Goal: Check status: Check status

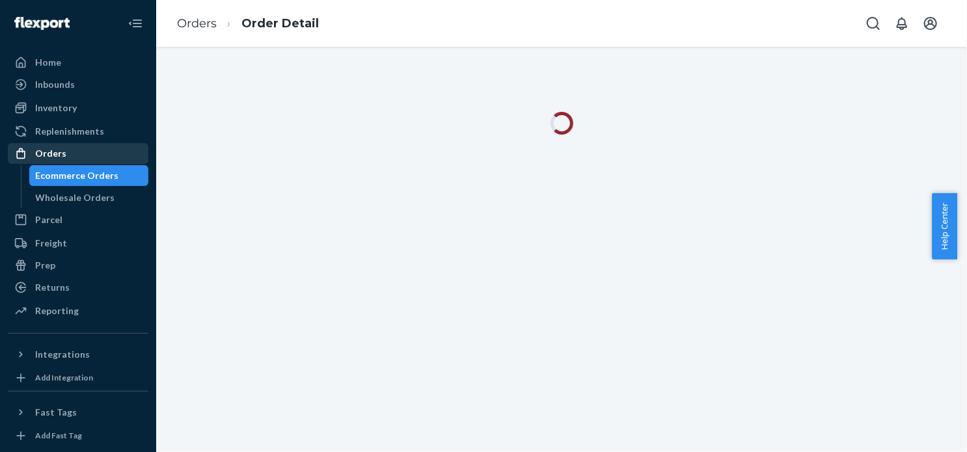
click at [55, 158] on div "Orders" at bounding box center [50, 153] width 31 height 13
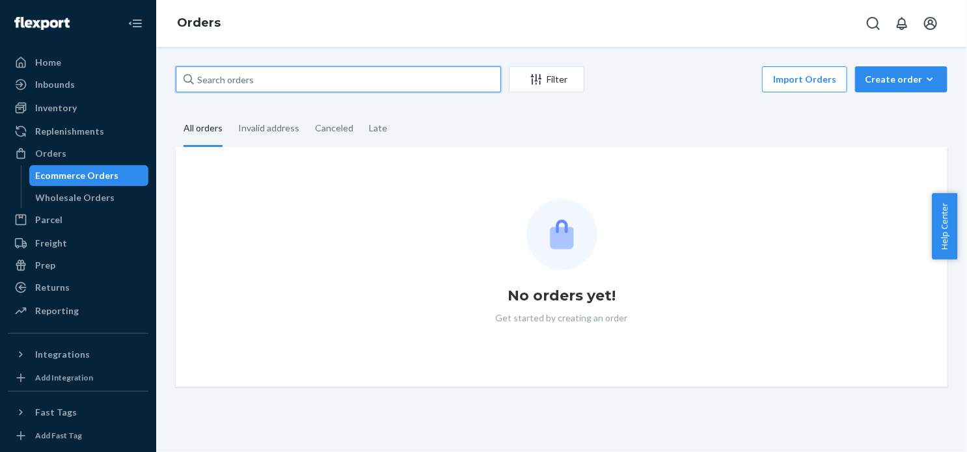
click at [320, 80] on input "text" at bounding box center [338, 79] width 325 height 26
paste input "3755787"
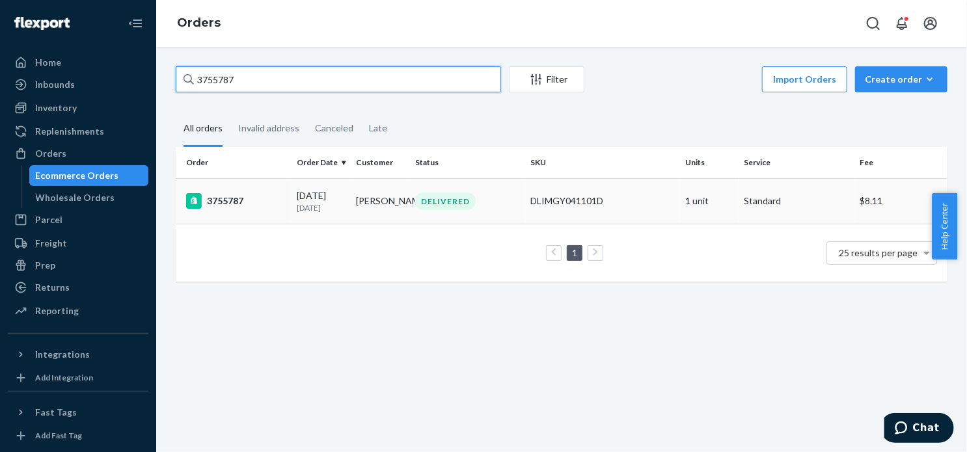
type input "3755787"
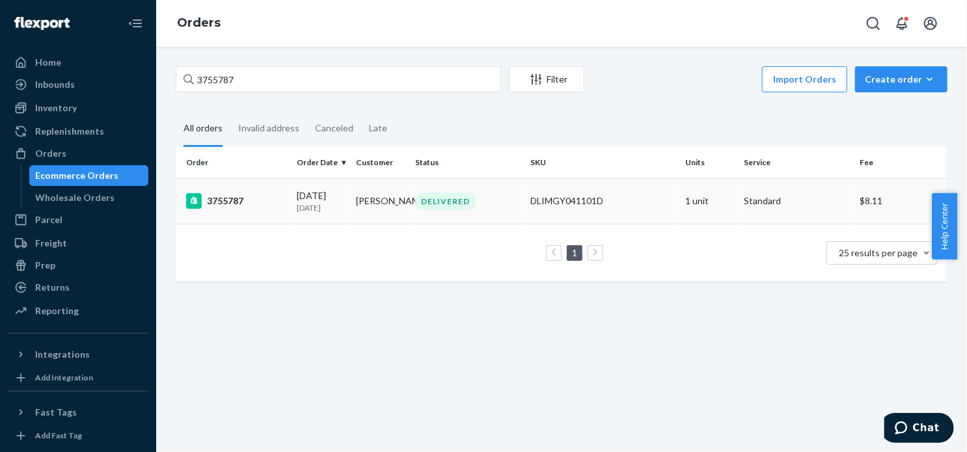
click at [230, 202] on div "3755787" at bounding box center [236, 201] width 100 height 16
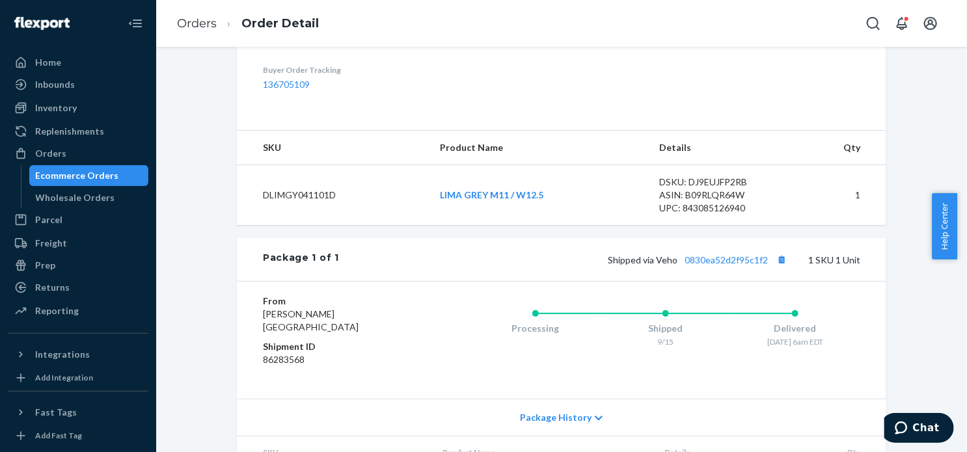
scroll to position [408, 0]
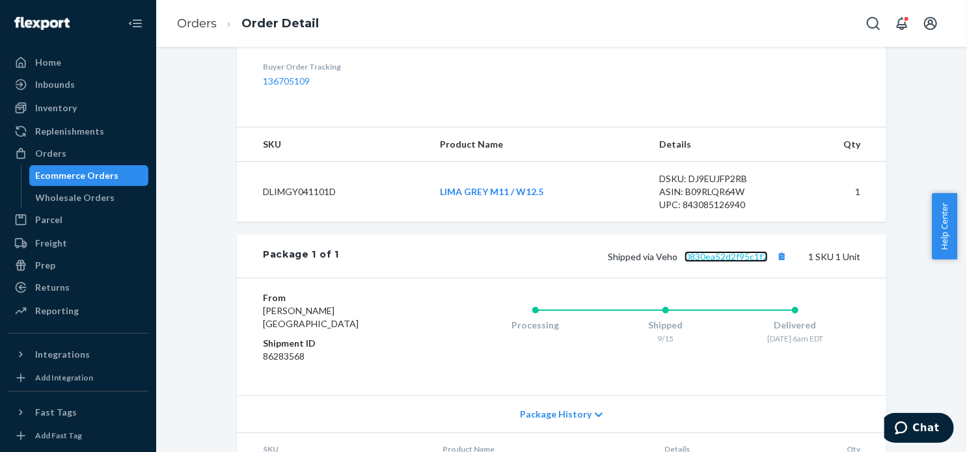
click at [752, 262] on link "0830ea52d2f95c1f2" at bounding box center [726, 256] width 83 height 11
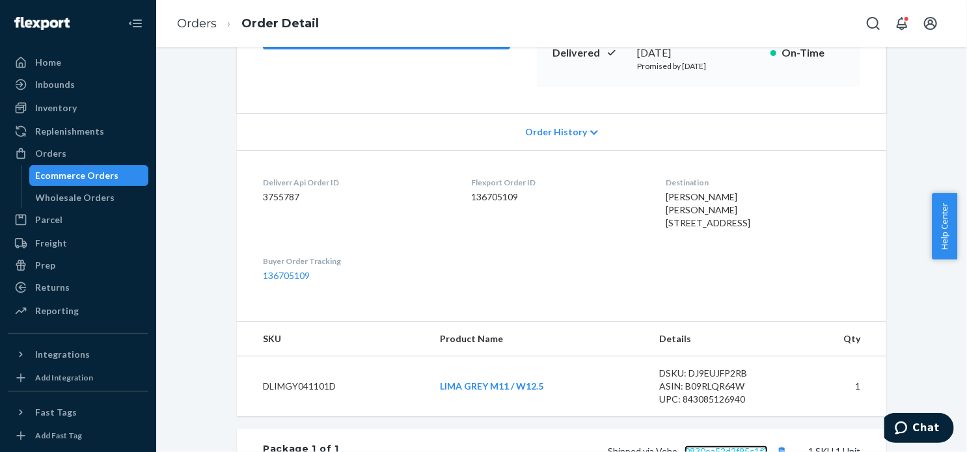
scroll to position [212, 0]
